Goal: Task Accomplishment & Management: Manage account settings

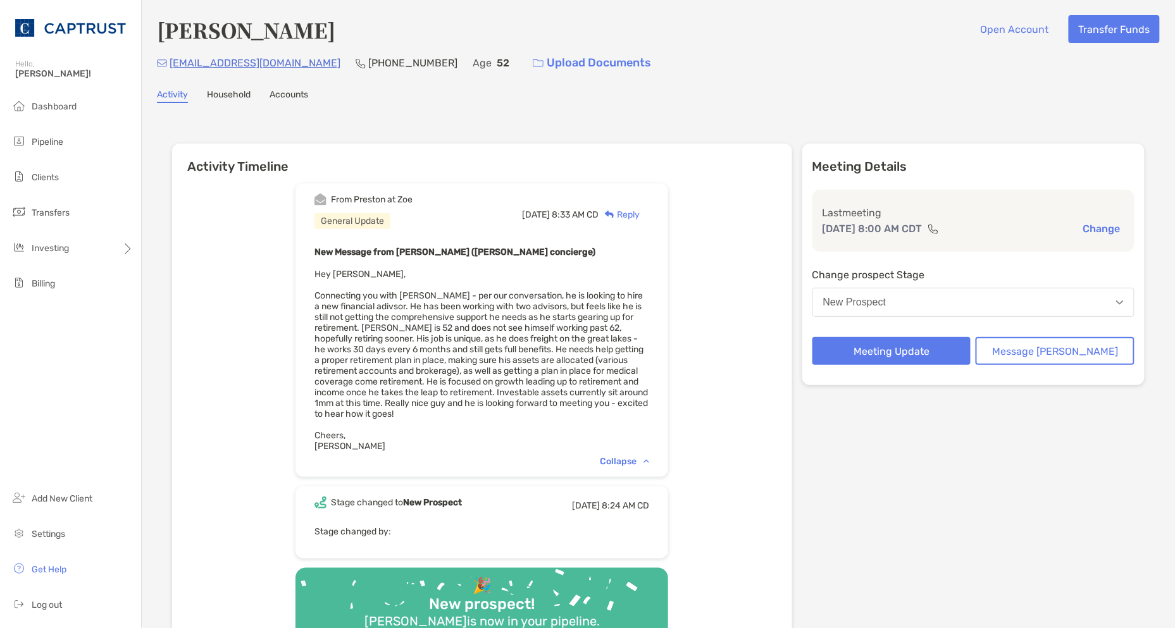
click at [213, 284] on div "From Preston at Zoe General Update Thu, Aug 7 8:33 AM CD Reply New Message from…" at bounding box center [482, 415] width 620 height 483
click at [46, 141] on span "Pipeline" at bounding box center [48, 142] width 32 height 11
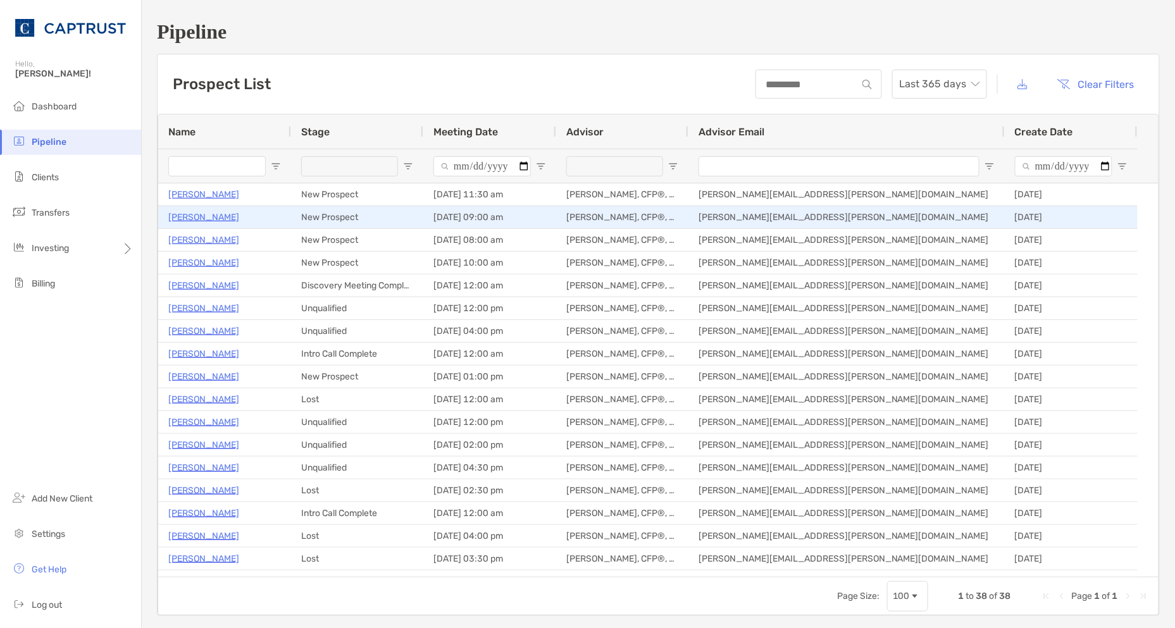
click at [184, 219] on p "[PERSON_NAME]" at bounding box center [203, 217] width 71 height 16
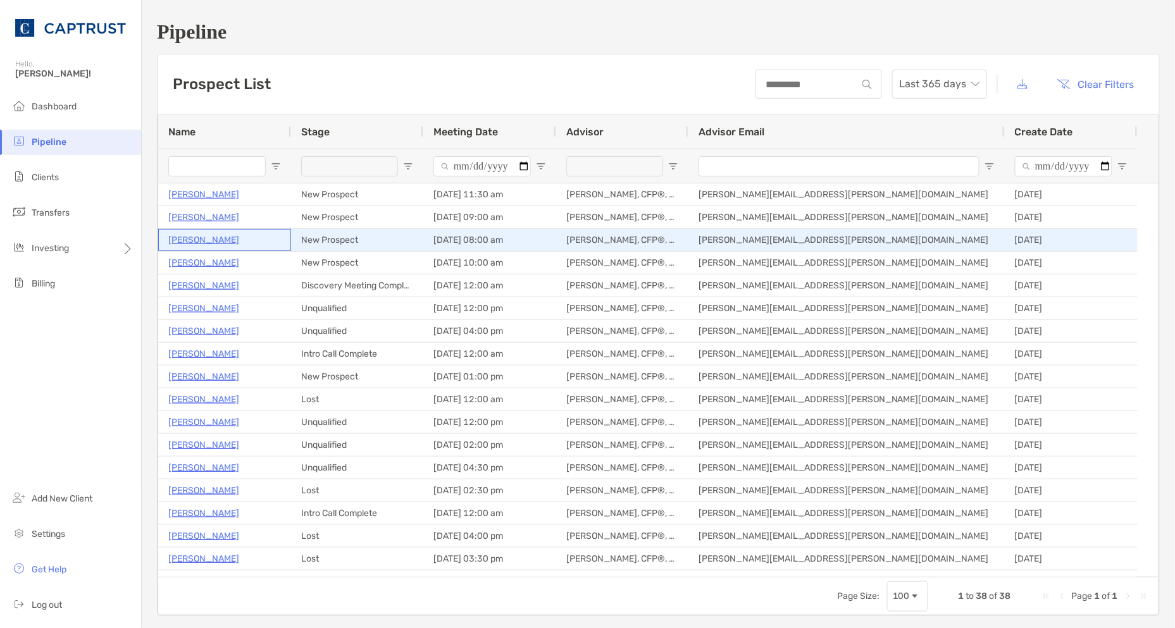
click at [187, 237] on p "Adam Saile" at bounding box center [203, 240] width 71 height 16
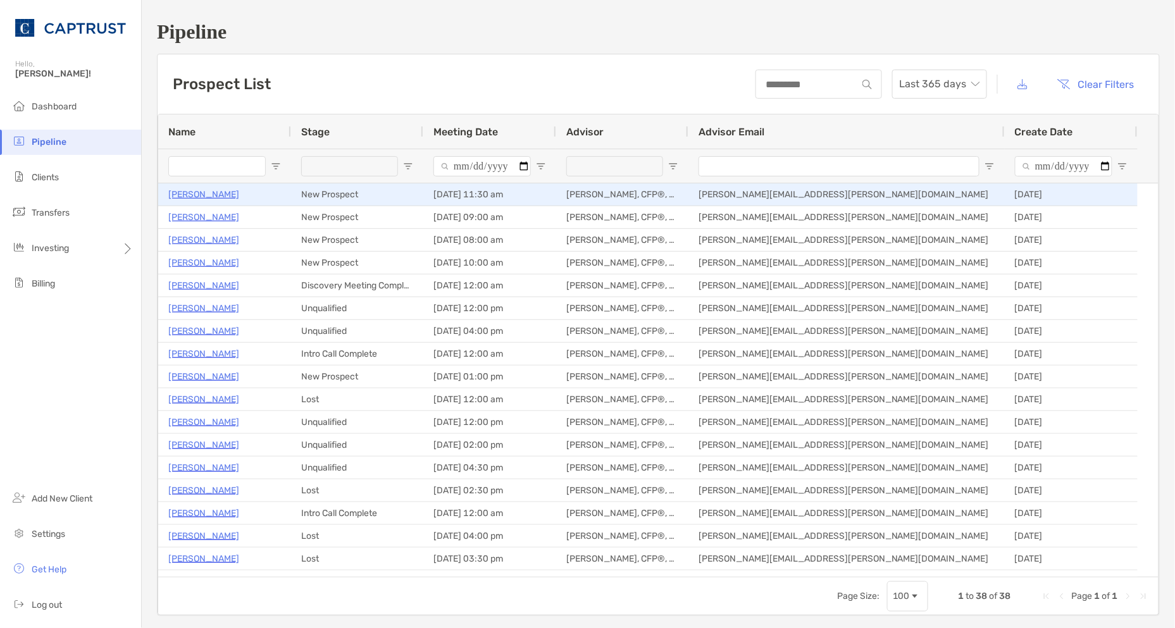
click at [194, 191] on p "[PERSON_NAME]" at bounding box center [203, 195] width 71 height 16
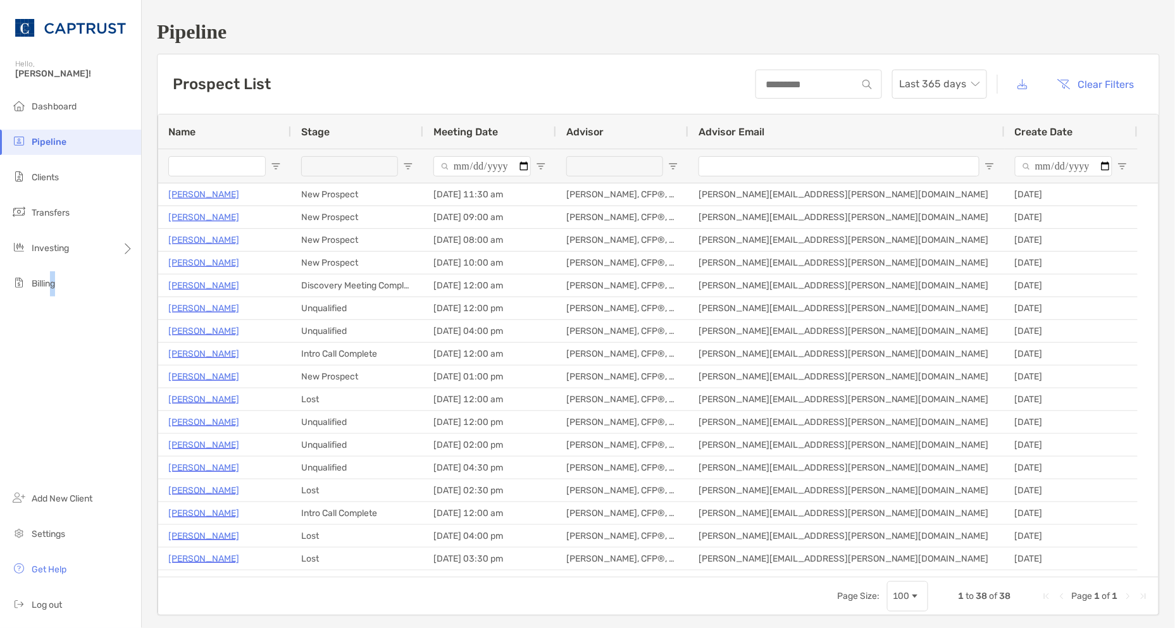
click at [58, 384] on div "Dashboard Pipeline Clients Transfers Investing Billing Add New Client Settings …" at bounding box center [70, 361] width 141 height 534
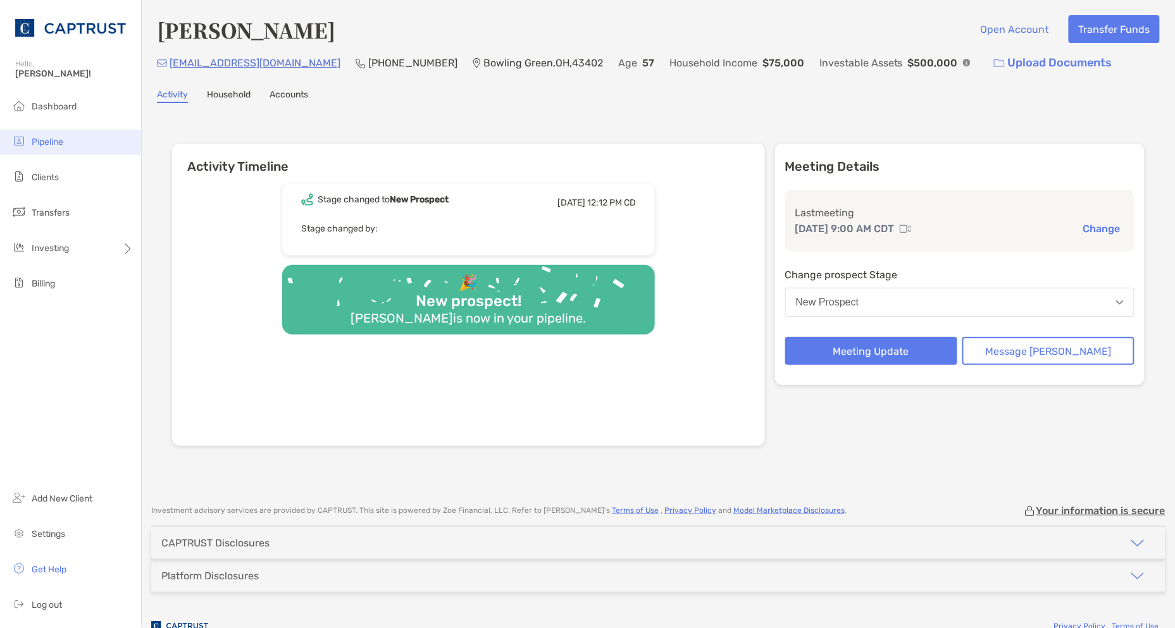
click at [75, 141] on li "Pipeline" at bounding box center [70, 142] width 141 height 25
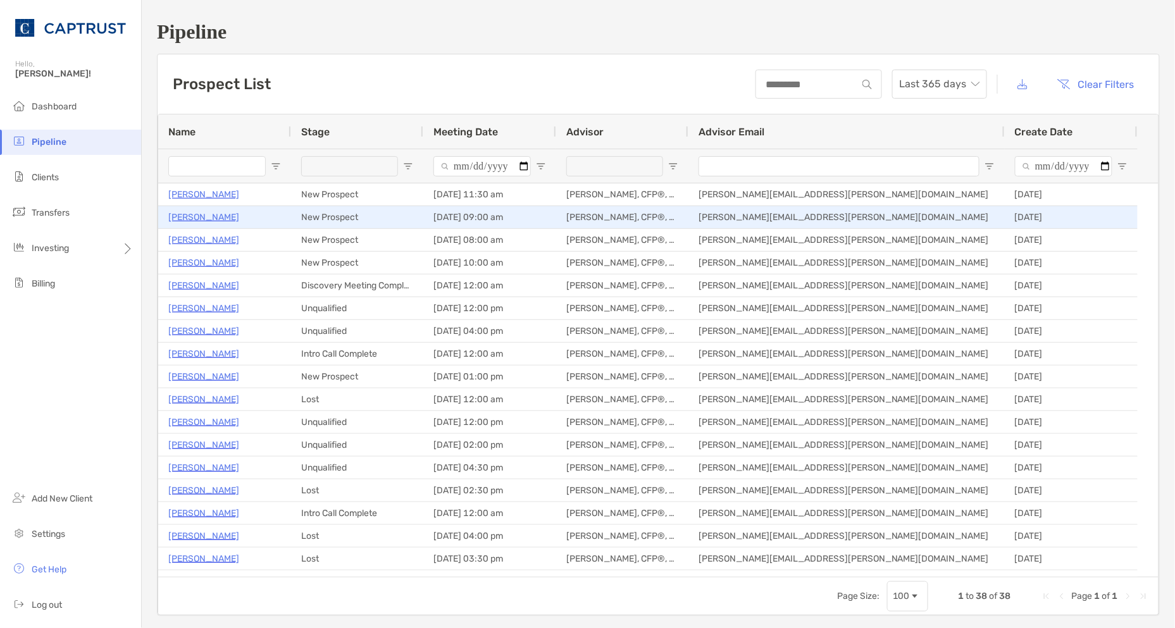
click at [196, 218] on p "Ann Darke" at bounding box center [203, 217] width 71 height 16
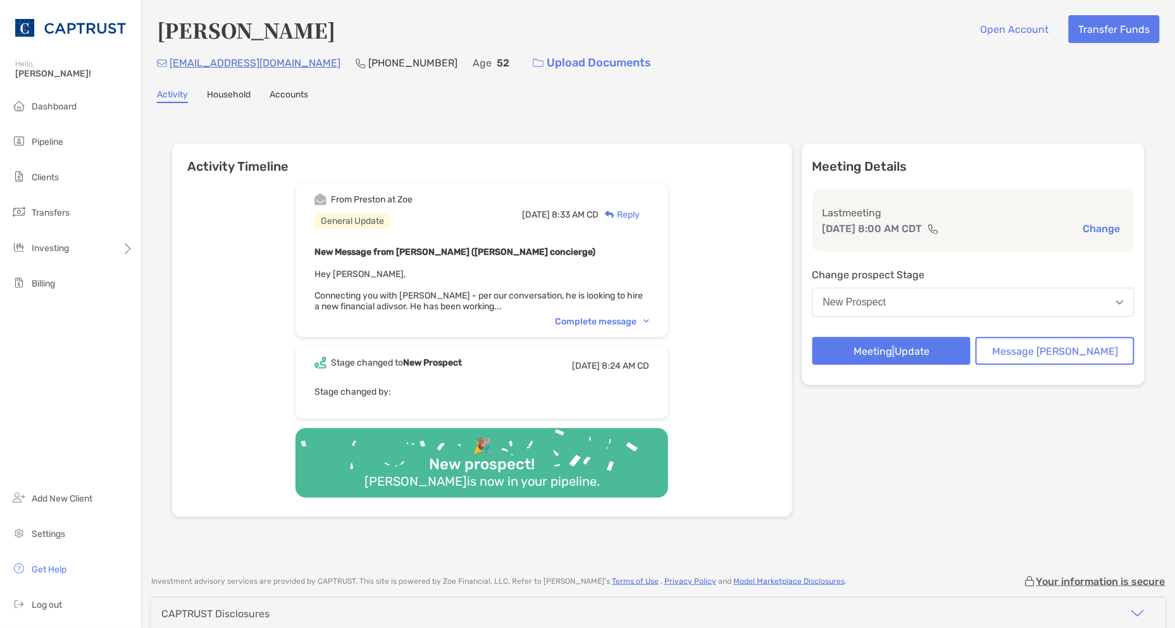
click at [920, 414] on div "Meeting Details Last meeting Aug 11, 8:00 AM CDT Change Change prospect Stage N…" at bounding box center [974, 330] width 342 height 373
click at [929, 344] on button "Meeting Update" at bounding box center [892, 351] width 159 height 28
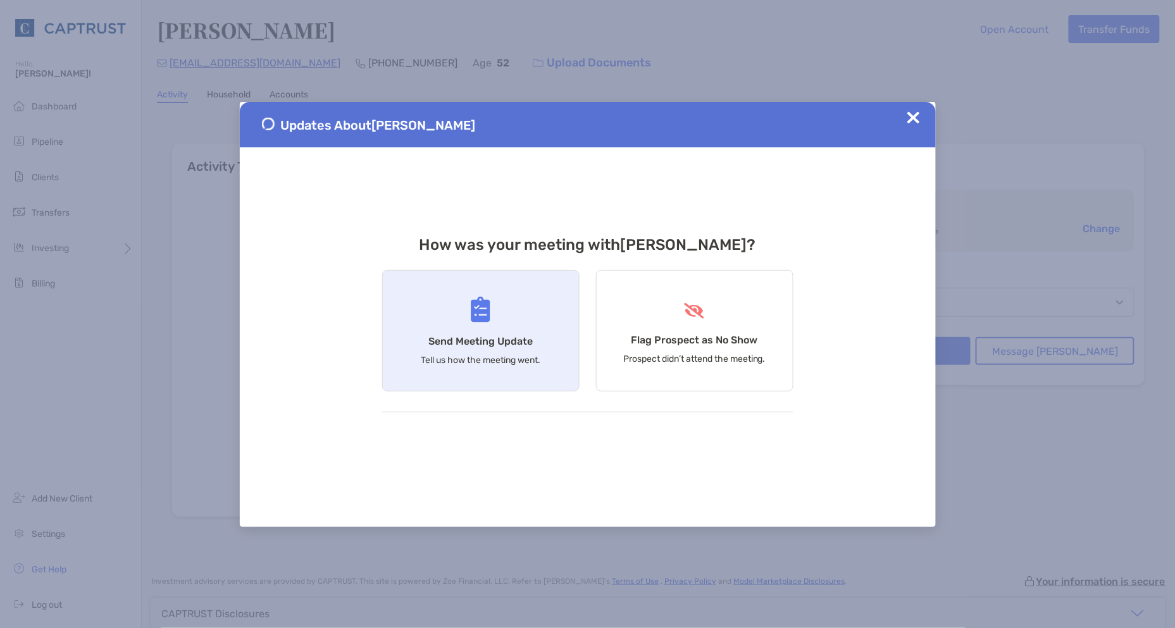
click at [504, 339] on h4 "Send Meeting Update" at bounding box center [480, 341] width 104 height 12
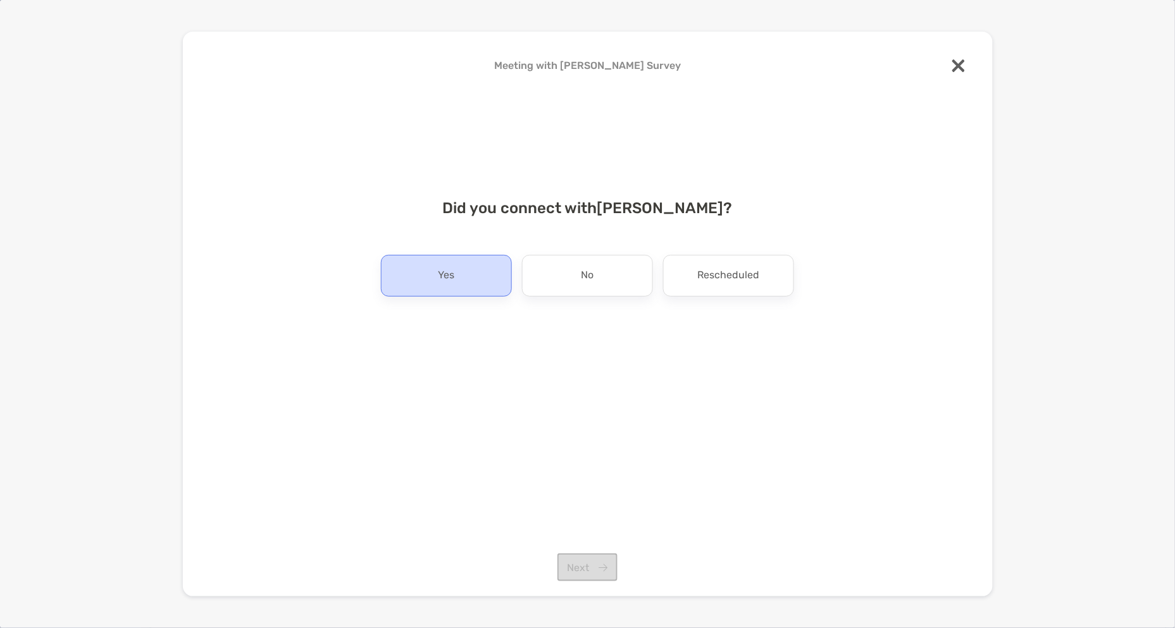
click at [461, 277] on div "Yes" at bounding box center [446, 276] width 131 height 42
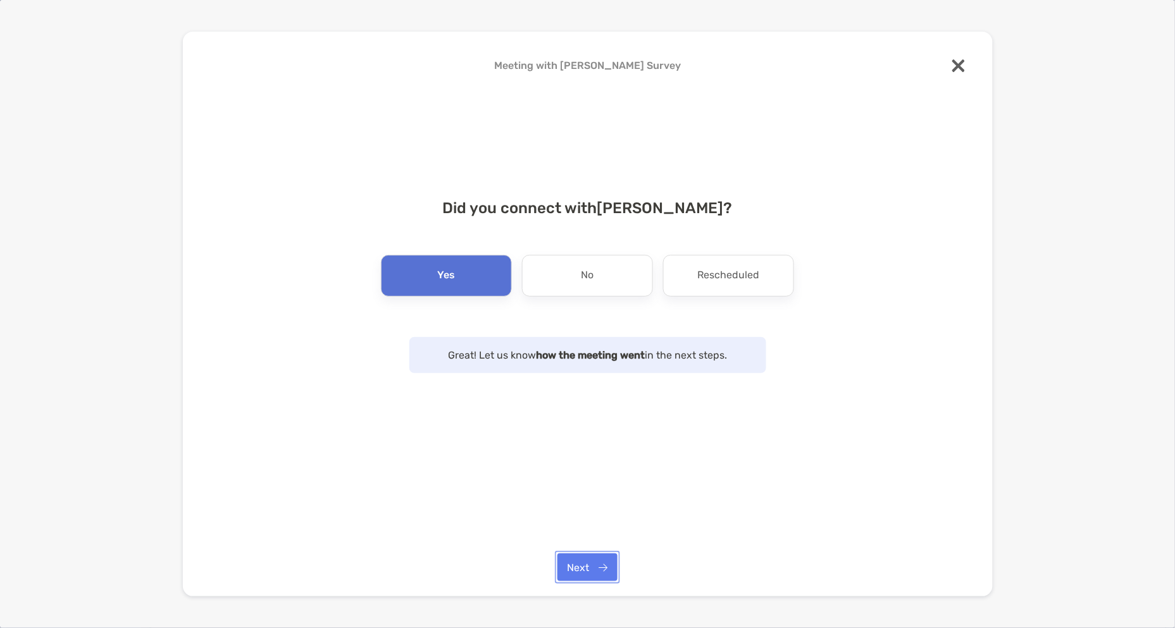
click at [584, 573] on button "Next" at bounding box center [588, 568] width 60 height 28
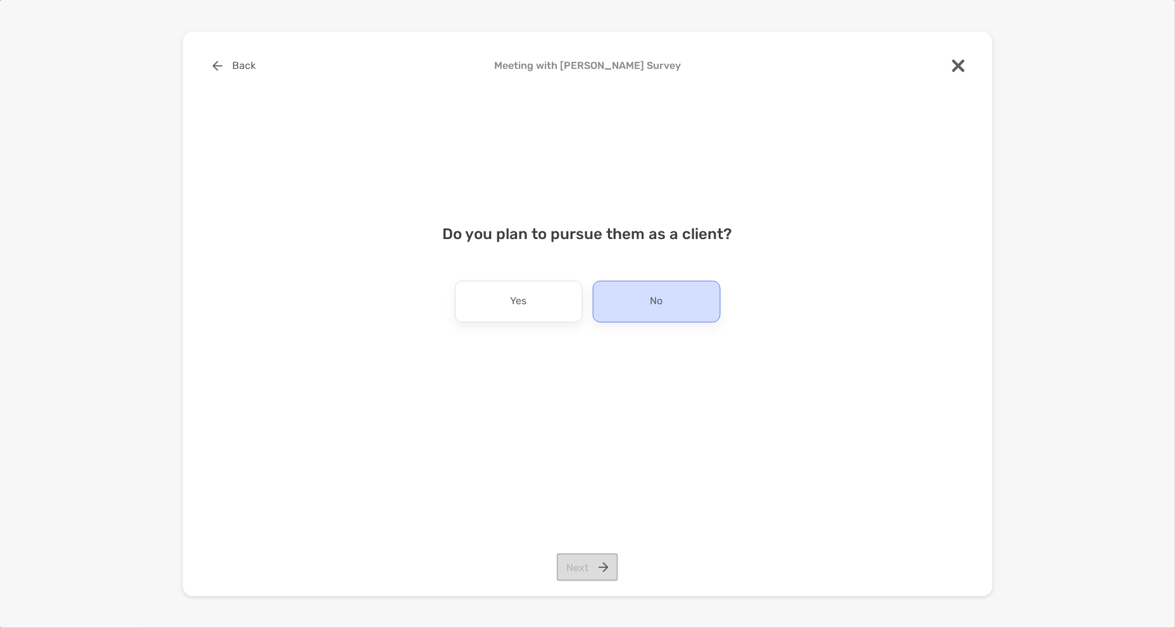
click at [698, 296] on div "No" at bounding box center [657, 302] width 128 height 42
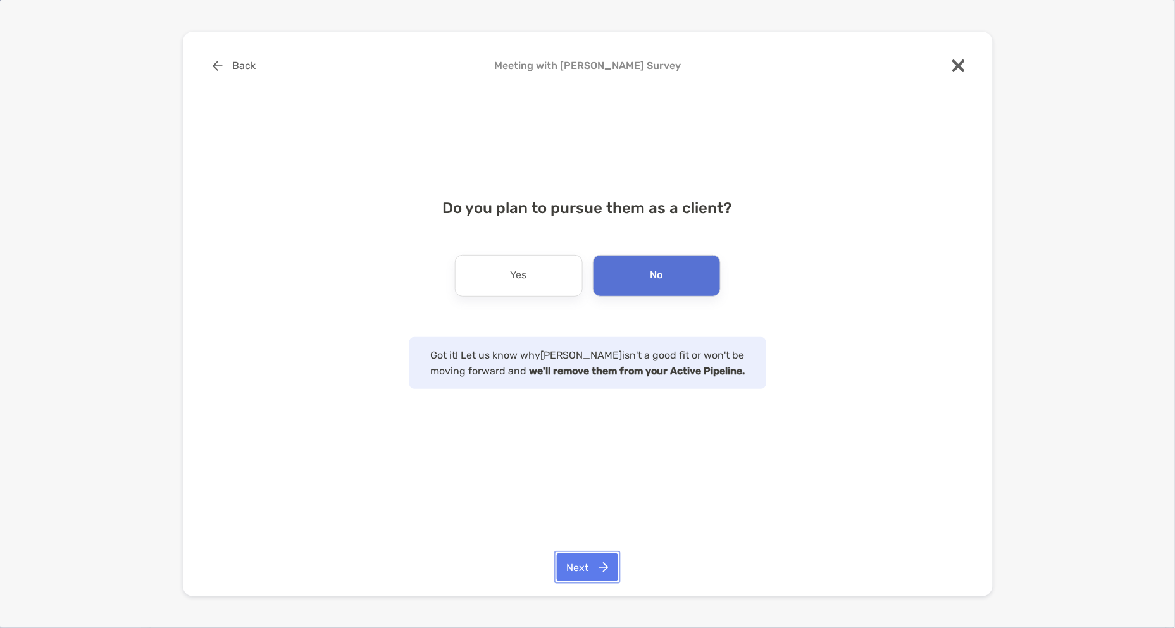
click at [593, 573] on button "Next" at bounding box center [587, 568] width 61 height 28
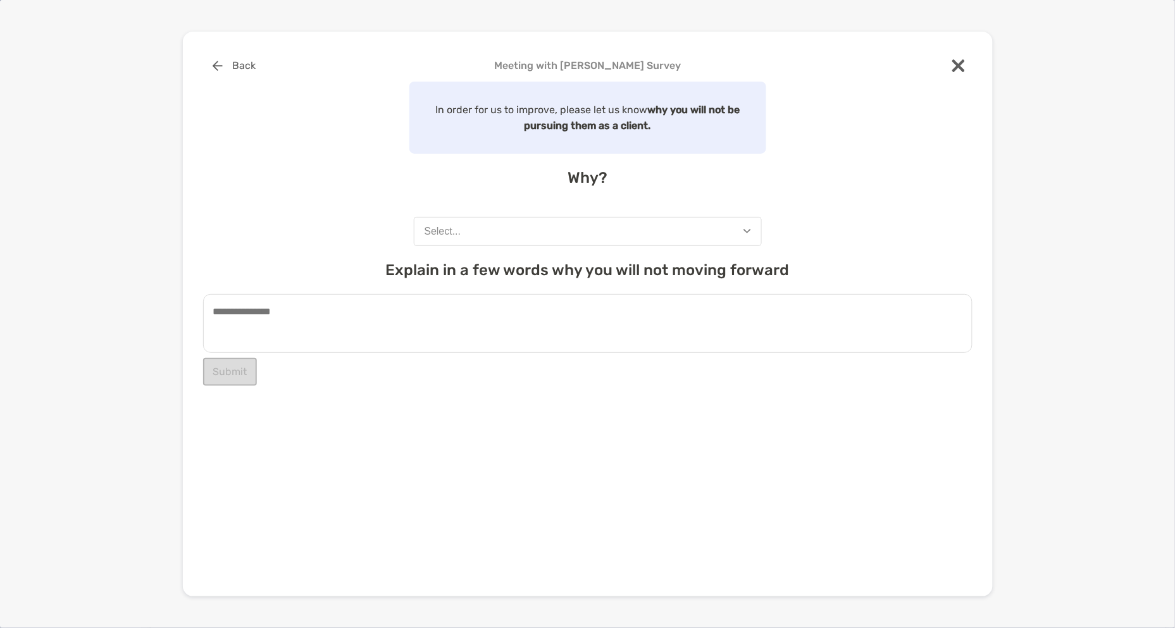
click at [560, 225] on button "Select..." at bounding box center [588, 231] width 348 height 29
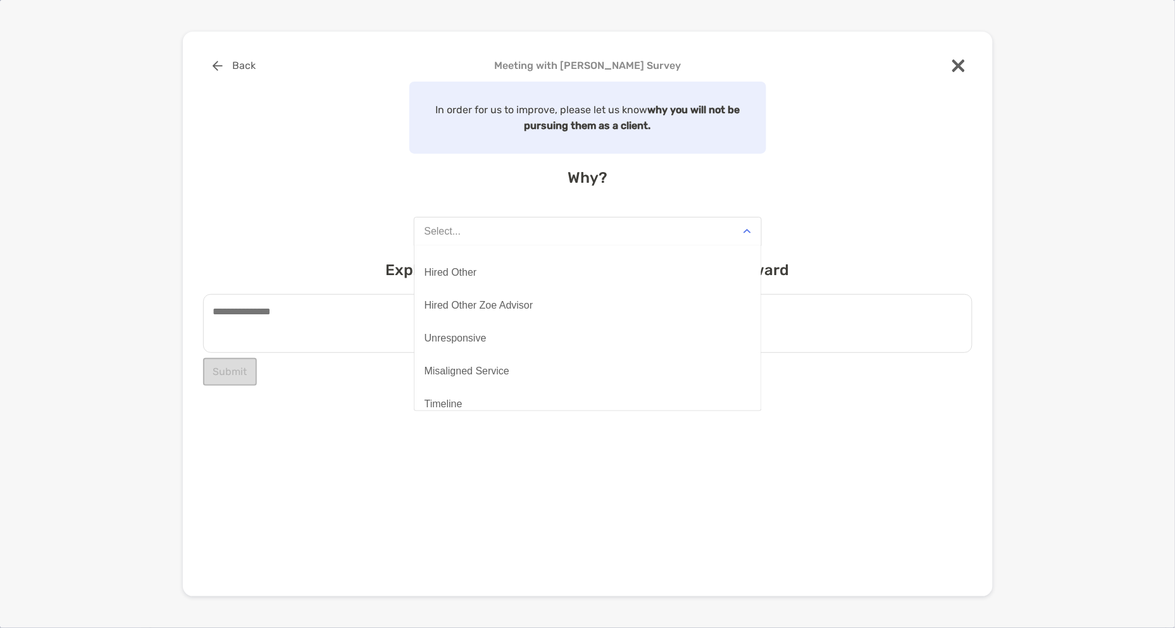
scroll to position [98, 0]
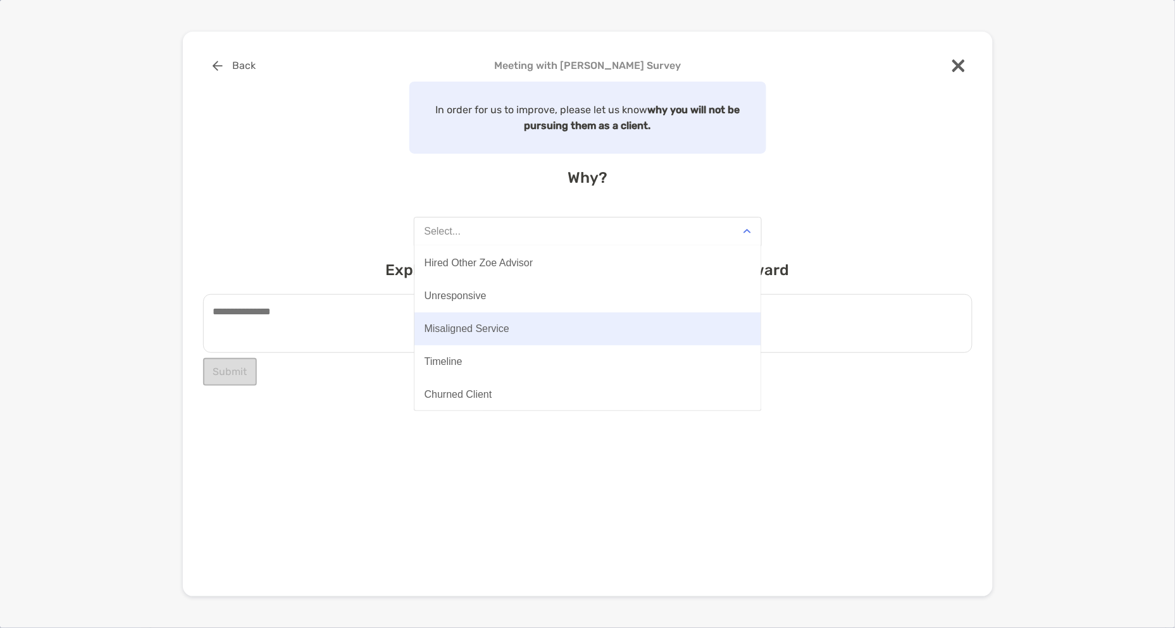
click at [460, 325] on div "Misaligned Service" at bounding box center [467, 328] width 85 height 11
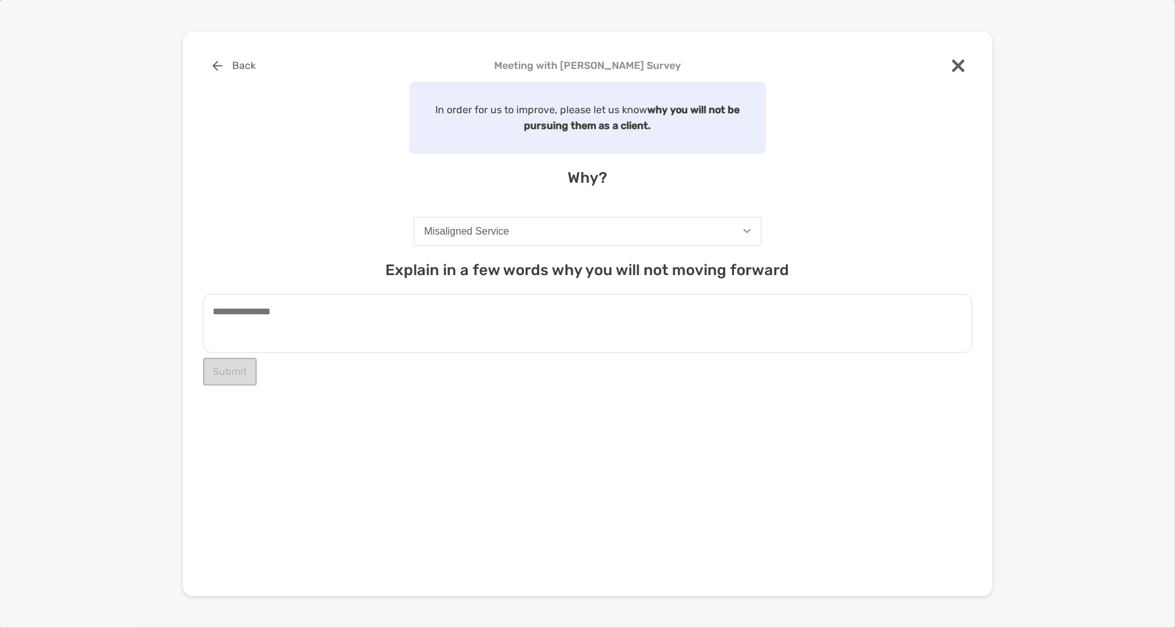
click at [353, 320] on textarea at bounding box center [588, 323] width 770 height 59
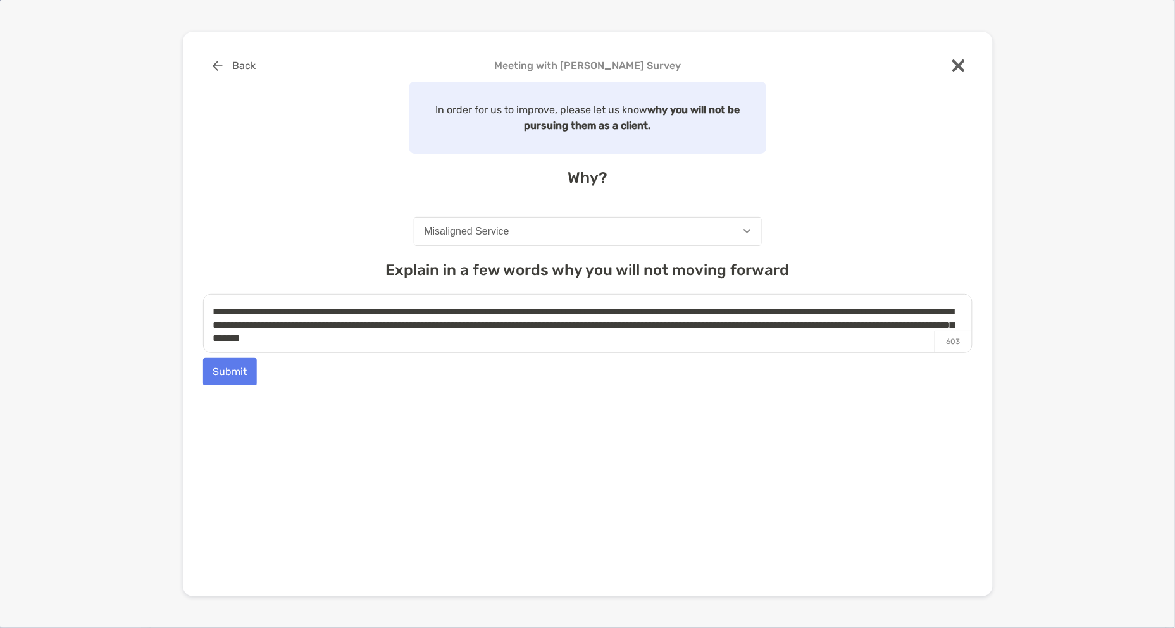
click at [494, 334] on textarea "**********" at bounding box center [588, 323] width 770 height 59
click at [587, 339] on textarea "**********" at bounding box center [588, 323] width 770 height 59
click at [759, 334] on textarea "**********" at bounding box center [588, 323] width 770 height 59
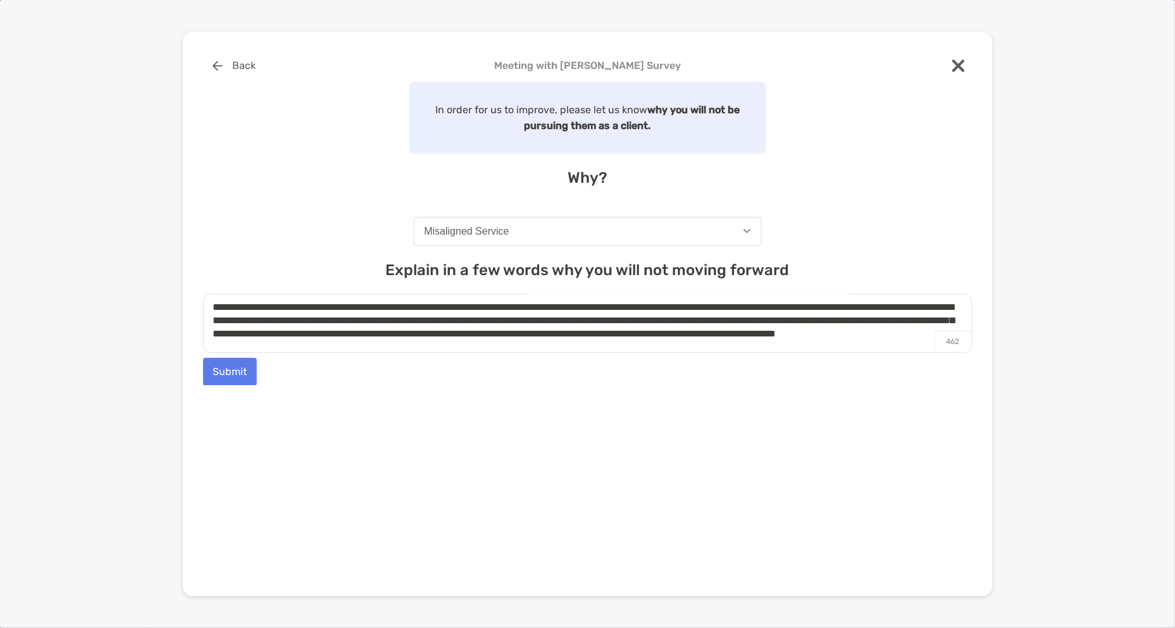
click at [489, 348] on textarea "**********" at bounding box center [588, 323] width 770 height 59
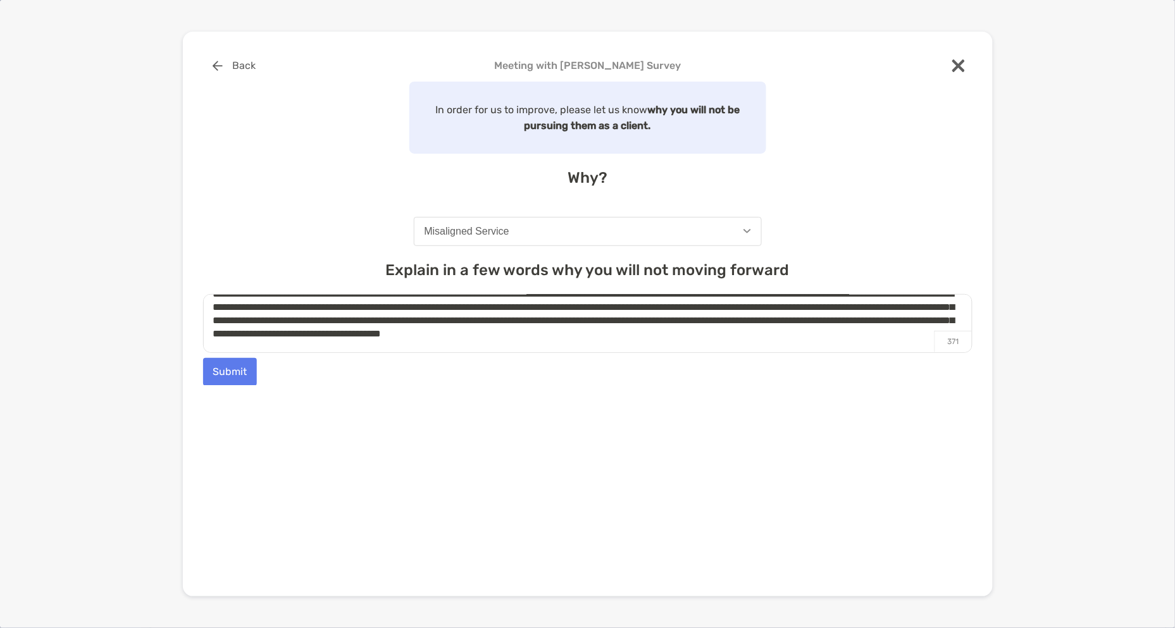
type textarea "**********"
click at [549, 241] on button "Misaligned Service" at bounding box center [588, 231] width 348 height 29
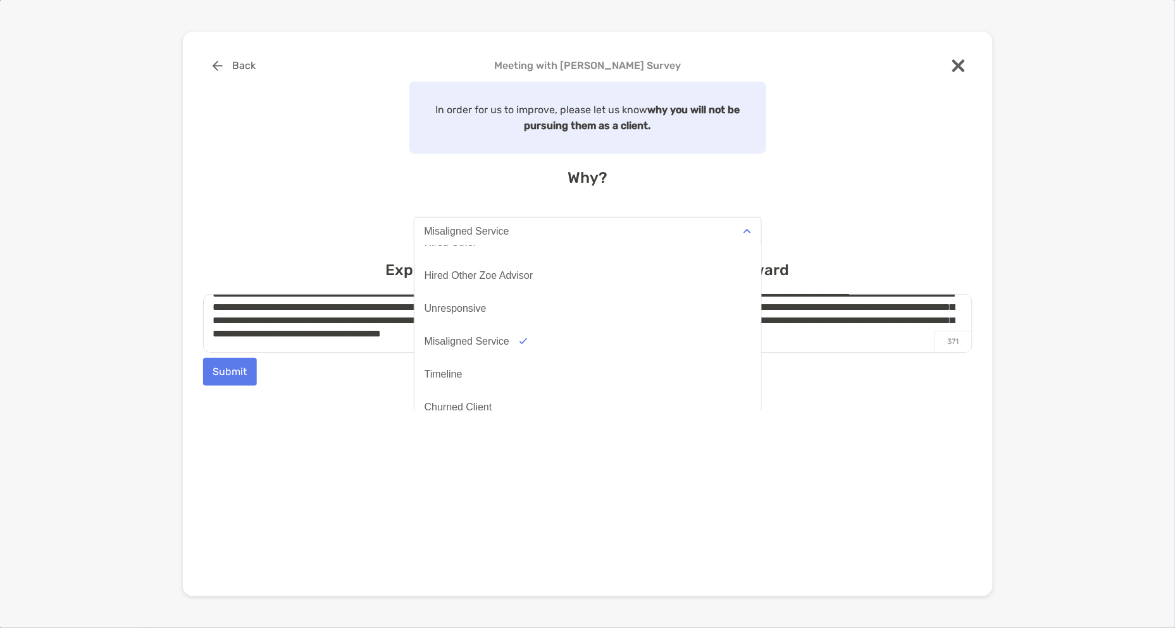
scroll to position [98, 0]
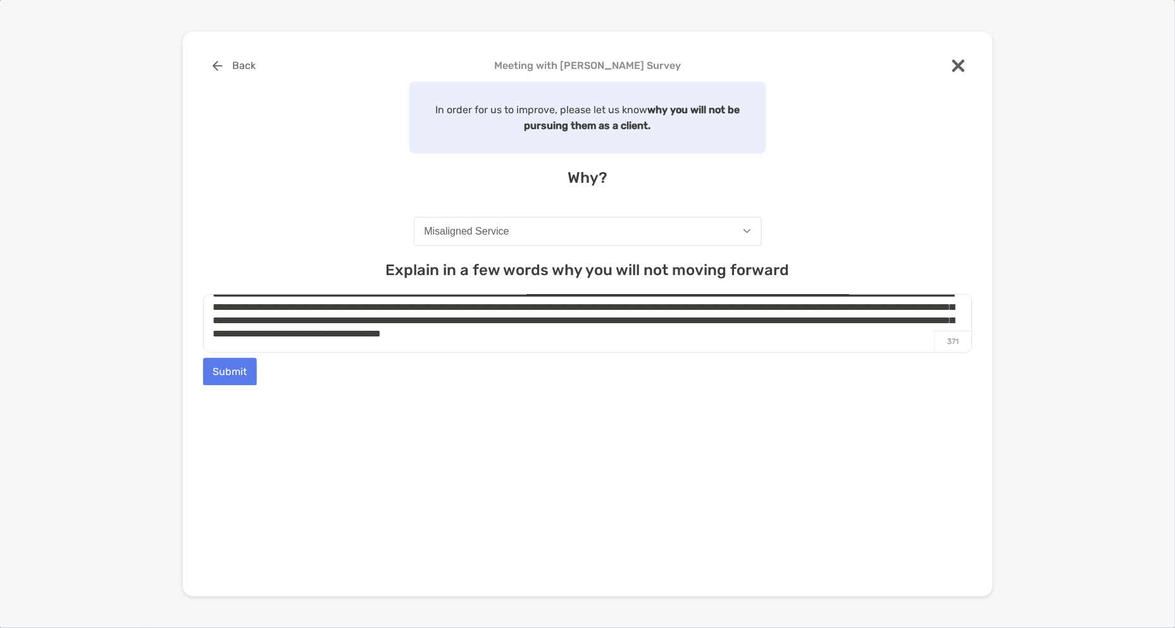
drag, startPoint x: 281, startPoint y: 447, endPoint x: 250, endPoint y: 369, distance: 84.4
click at [281, 447] on div "**********" at bounding box center [588, 272] width 770 height 440
click at [242, 368] on button "Submit" at bounding box center [230, 372] width 54 height 28
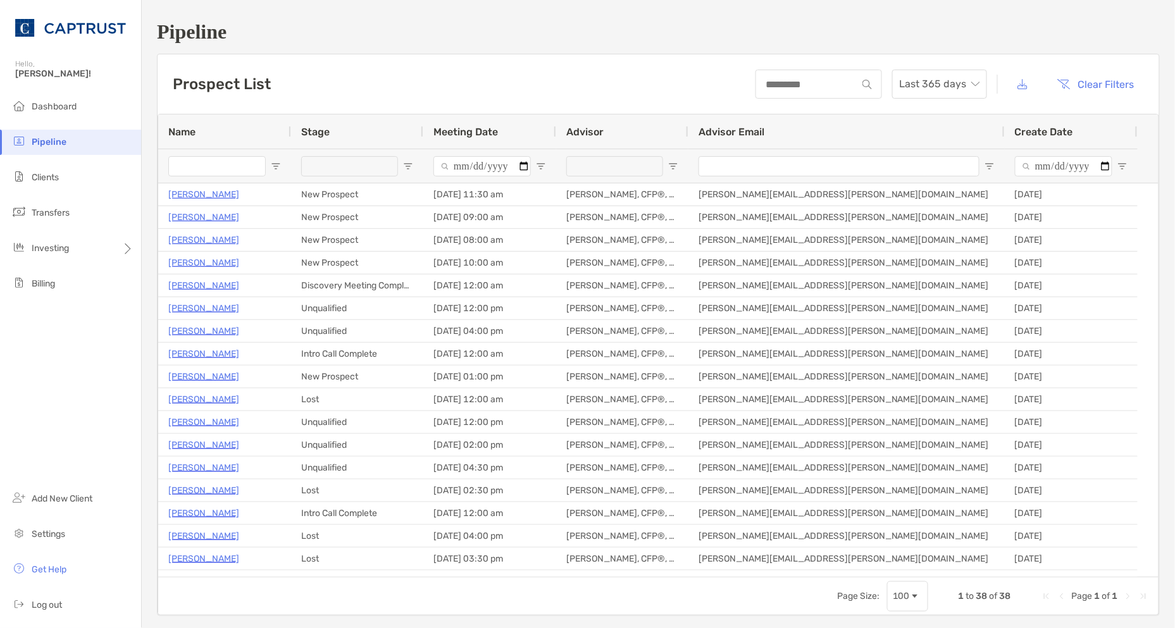
drag, startPoint x: 95, startPoint y: 420, endPoint x: 226, endPoint y: 199, distance: 256.3
click at [97, 420] on div "Dashboard Pipeline Clients Transfers Investing Billing Add New Client Settings …" at bounding box center [70, 361] width 141 height 534
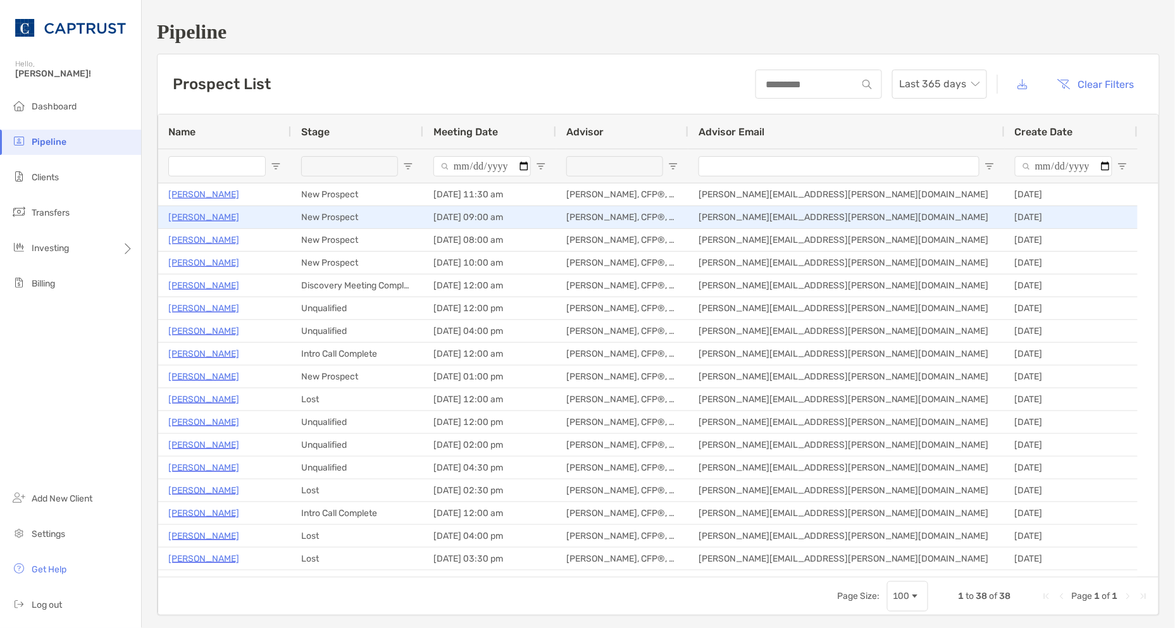
click at [197, 211] on p "Ann Darke" at bounding box center [203, 217] width 71 height 16
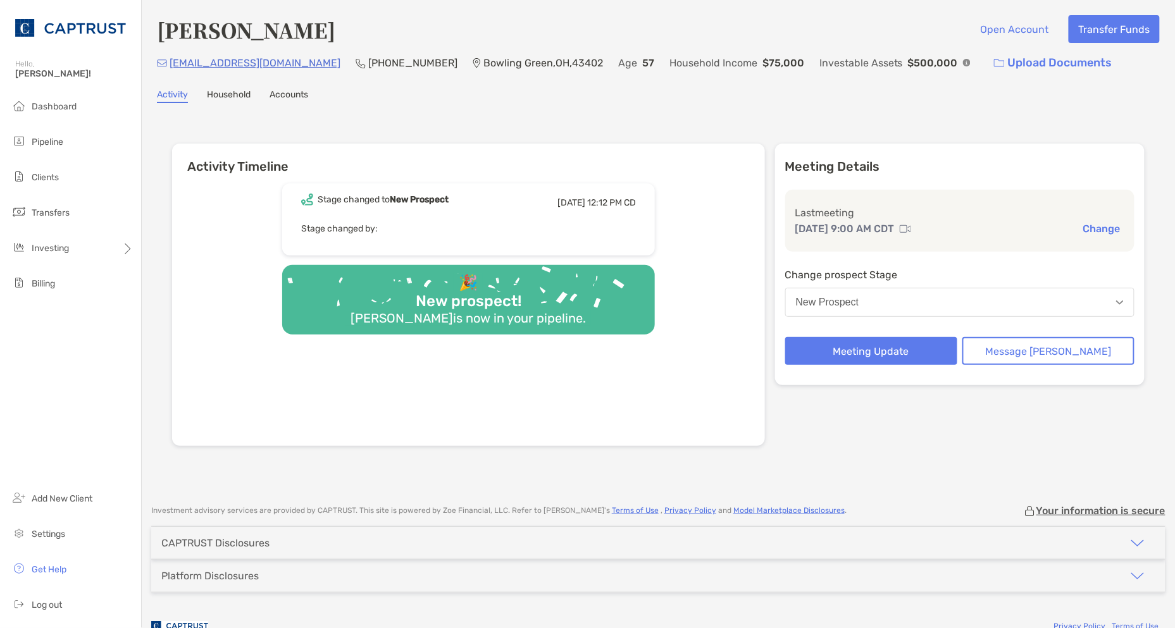
click at [948, 470] on div "Activity Timeline Stage changed to New Prospect Fri, Aug 8 12:12 PM CD Stage ch…" at bounding box center [658, 296] width 1003 height 361
click at [875, 356] on button "Meeting Update" at bounding box center [871, 351] width 172 height 28
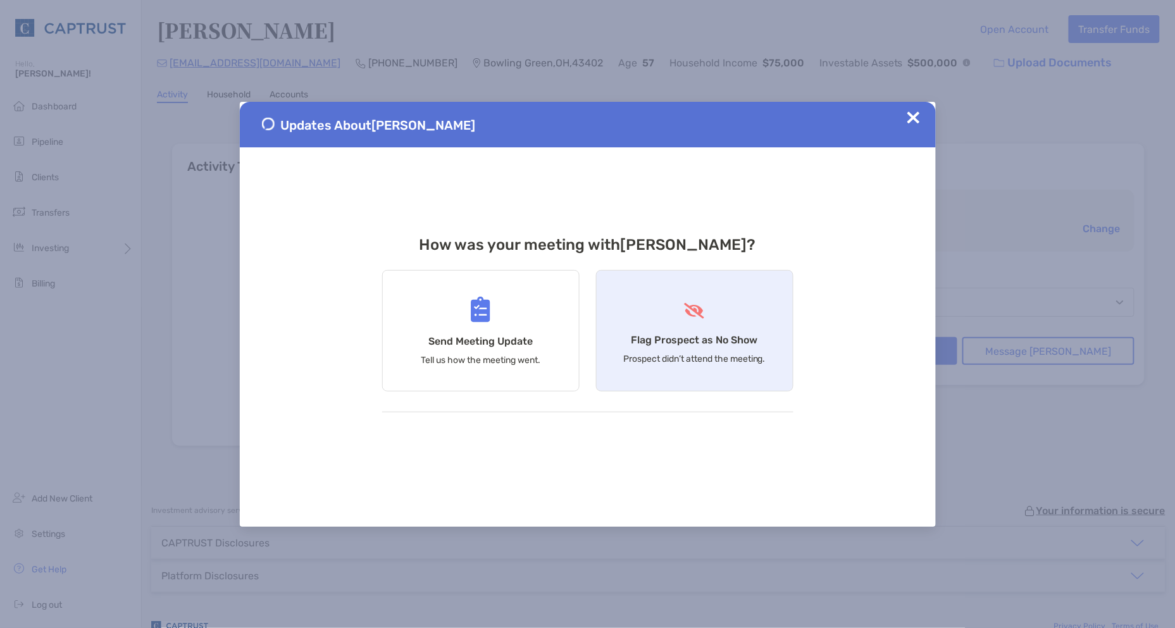
click at [659, 348] on div "Flag Prospect as No Show Prospect didn’t attend the meeting." at bounding box center [694, 331] width 197 height 122
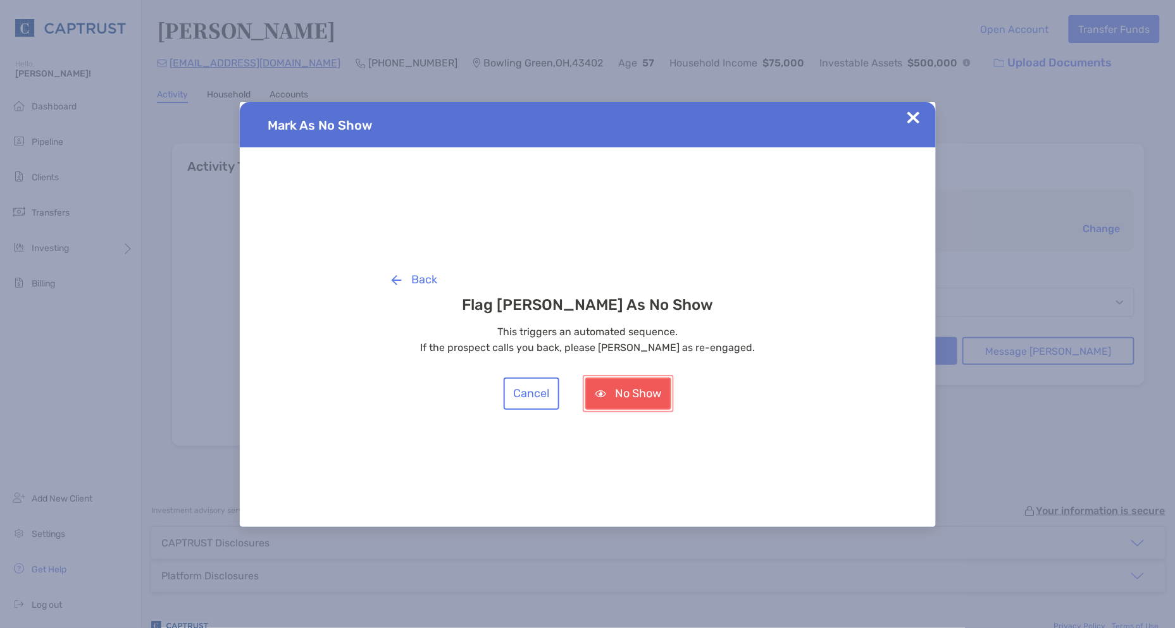
click at [632, 395] on button "No Show" at bounding box center [628, 394] width 86 height 32
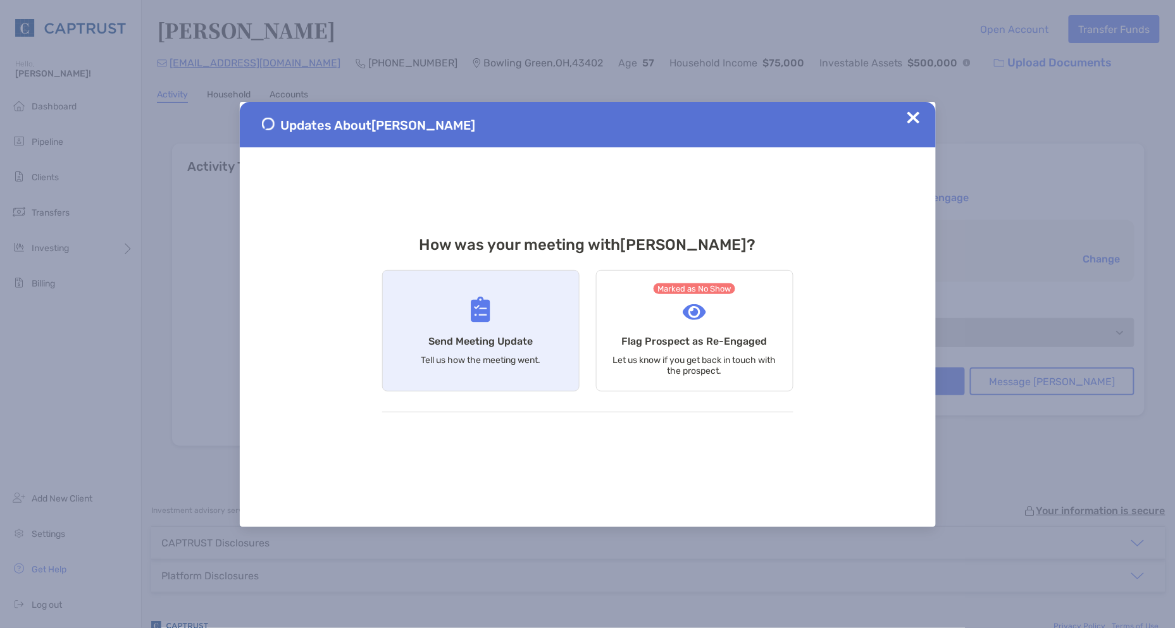
click at [516, 347] on div "Send Meeting Update Tell us how the meeting went." at bounding box center [480, 331] width 197 height 122
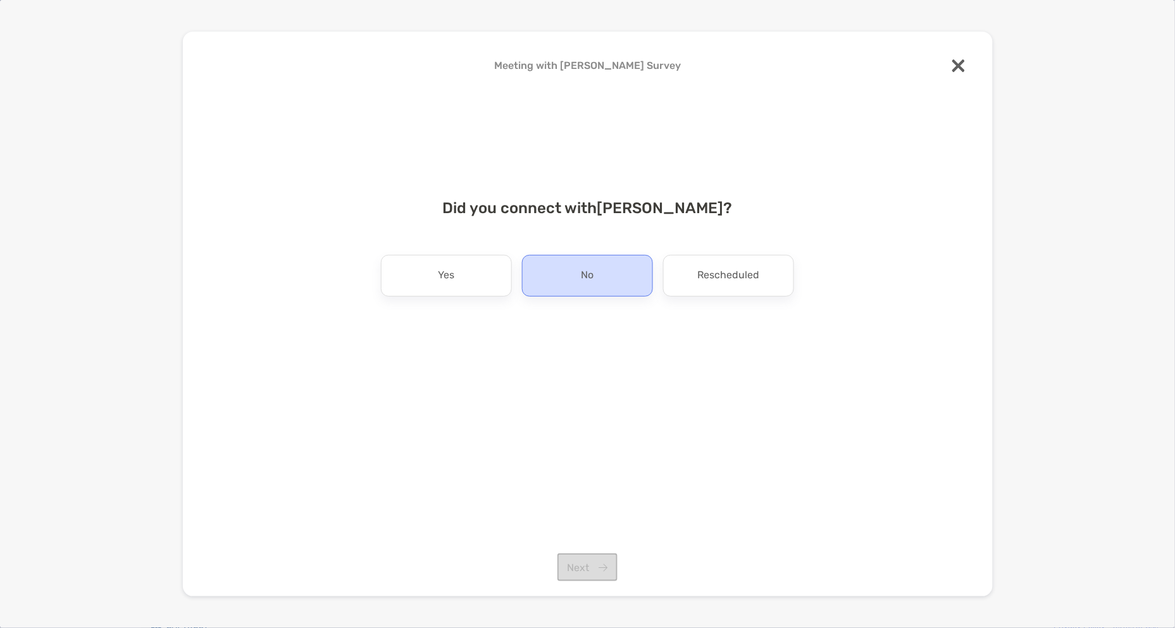
click at [586, 277] on p "No" at bounding box center [587, 276] width 13 height 20
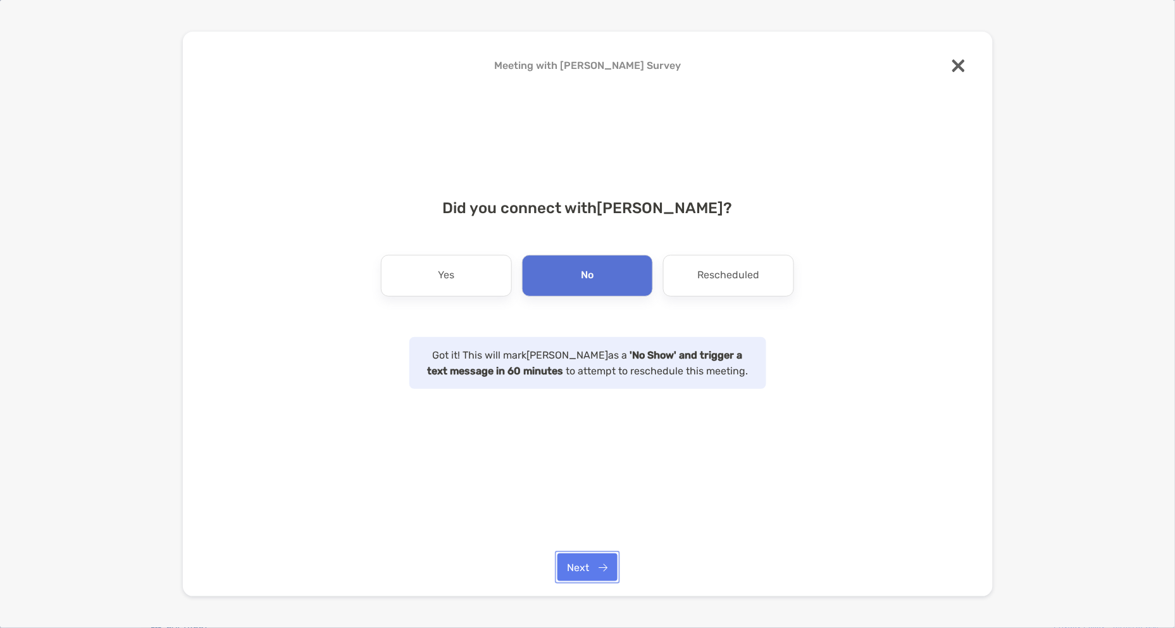
click at [580, 571] on button "Next" at bounding box center [588, 568] width 60 height 28
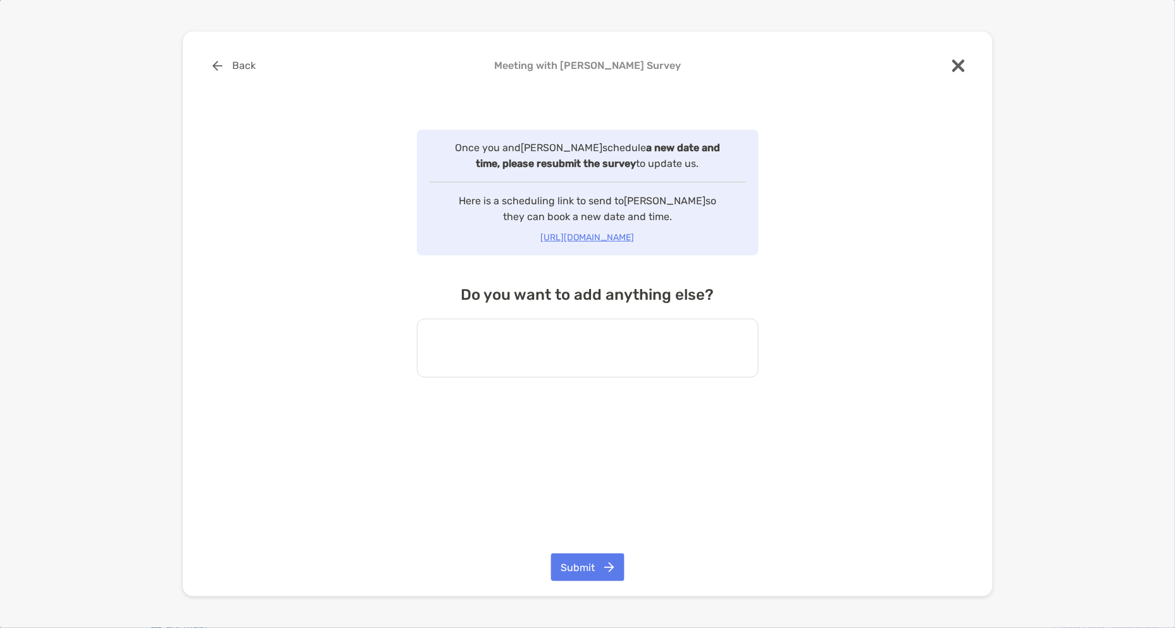
click at [528, 361] on textarea at bounding box center [588, 348] width 342 height 59
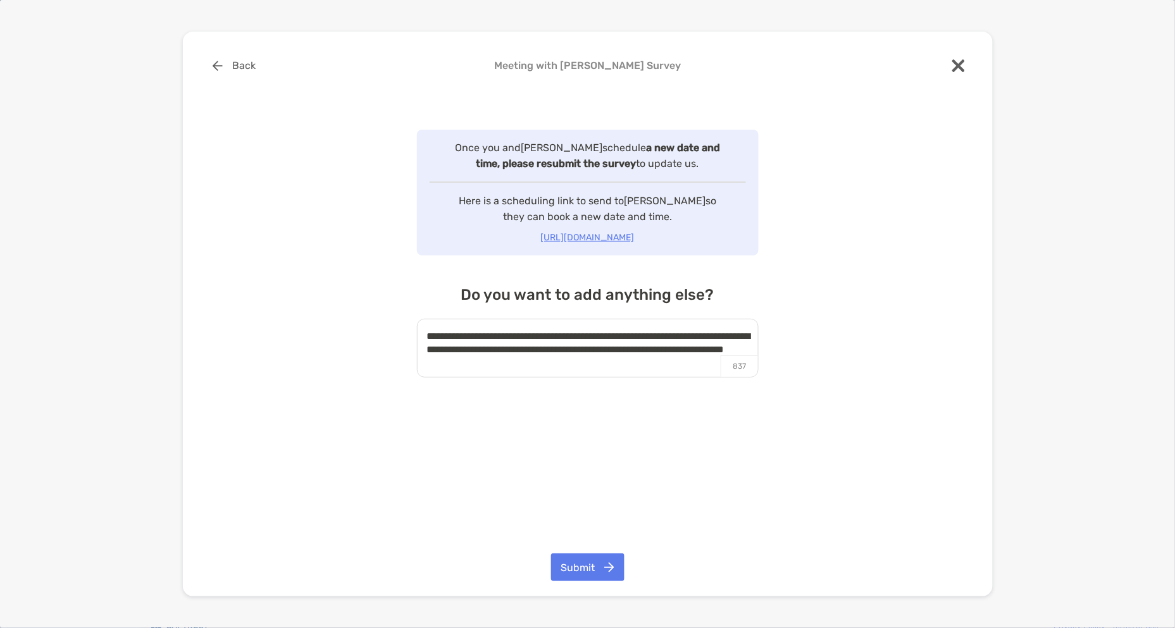
type textarea "**********"
click at [596, 572] on button "Submit" at bounding box center [587, 568] width 73 height 28
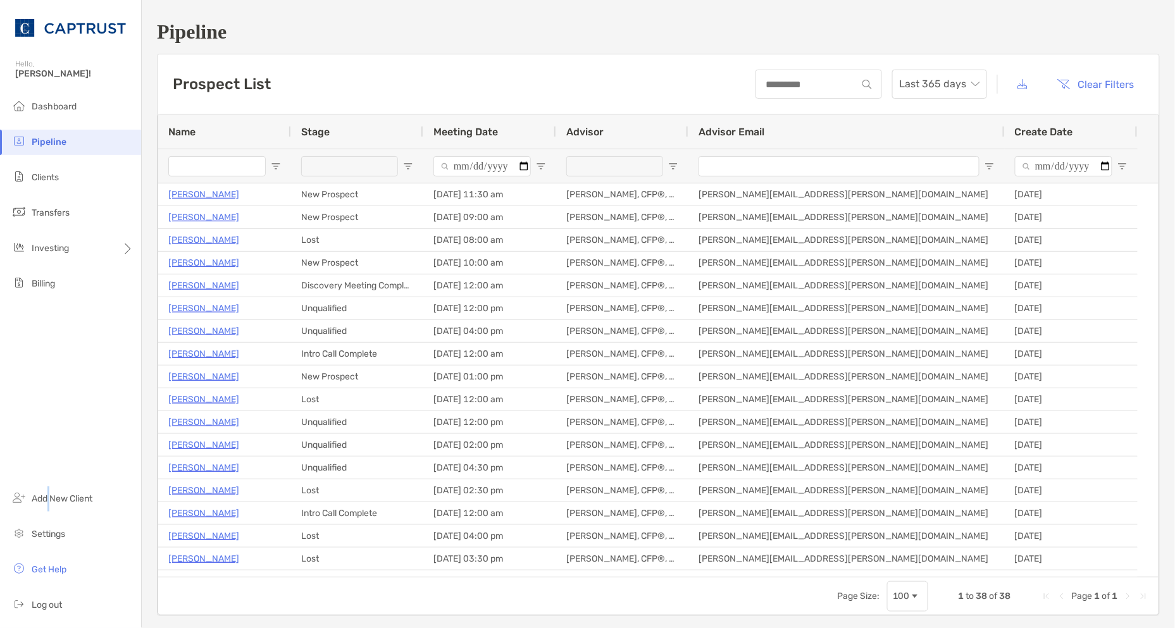
click at [53, 401] on div "Dashboard Pipeline Clients Transfers Investing Billing Add New Client Settings …" at bounding box center [70, 361] width 141 height 534
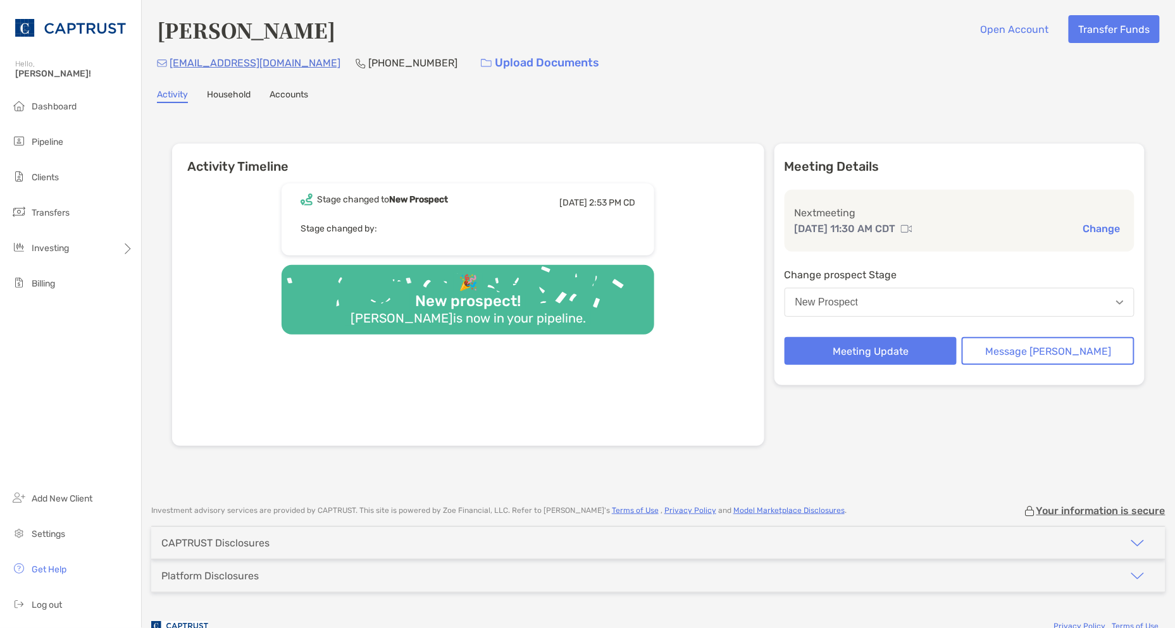
click at [194, 367] on div "Stage changed to New Prospect [DATE] 2:53 PM CD Stage changed by: 🎉 New prospec…" at bounding box center [468, 310] width 592 height 272
